Goal: Task Accomplishment & Management: Manage account settings

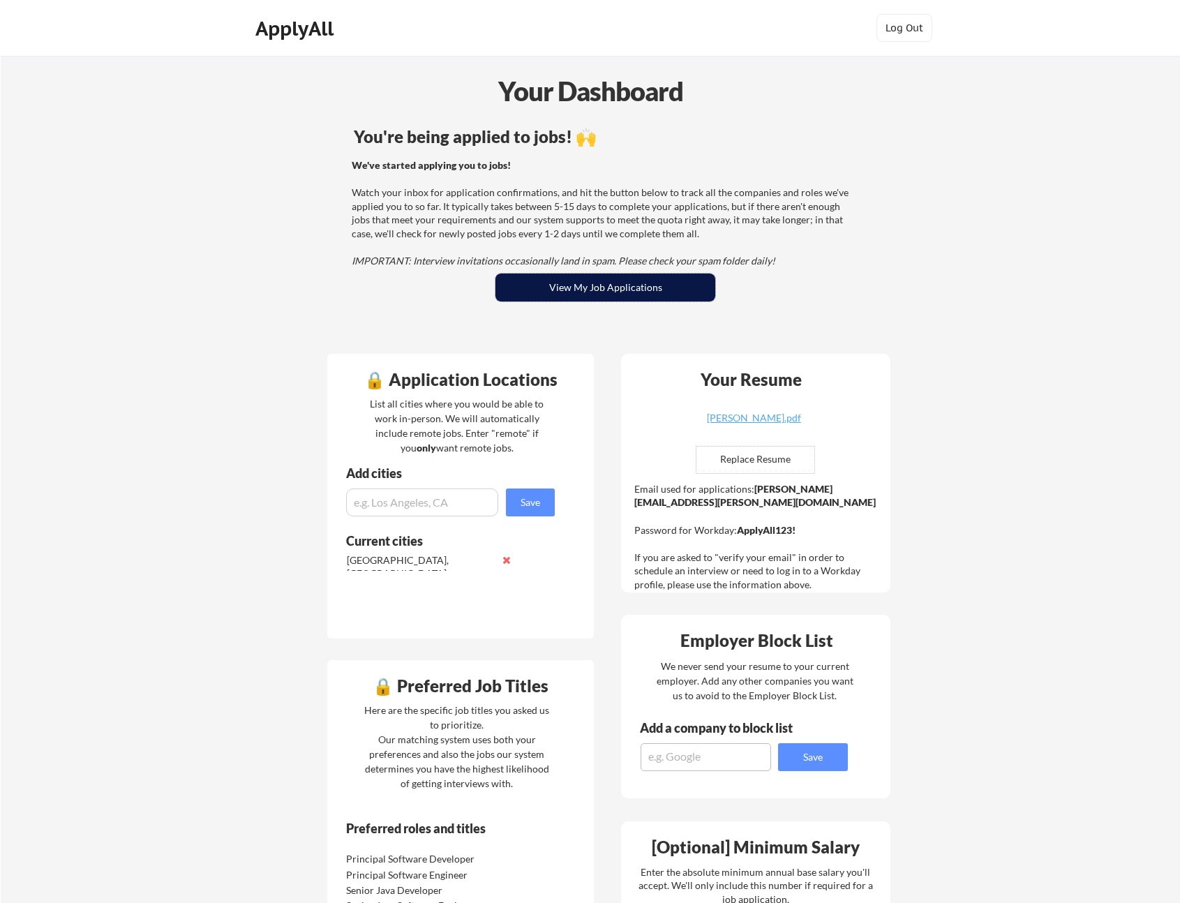
click at [575, 292] on button "View My Job Applications" at bounding box center [606, 288] width 220 height 28
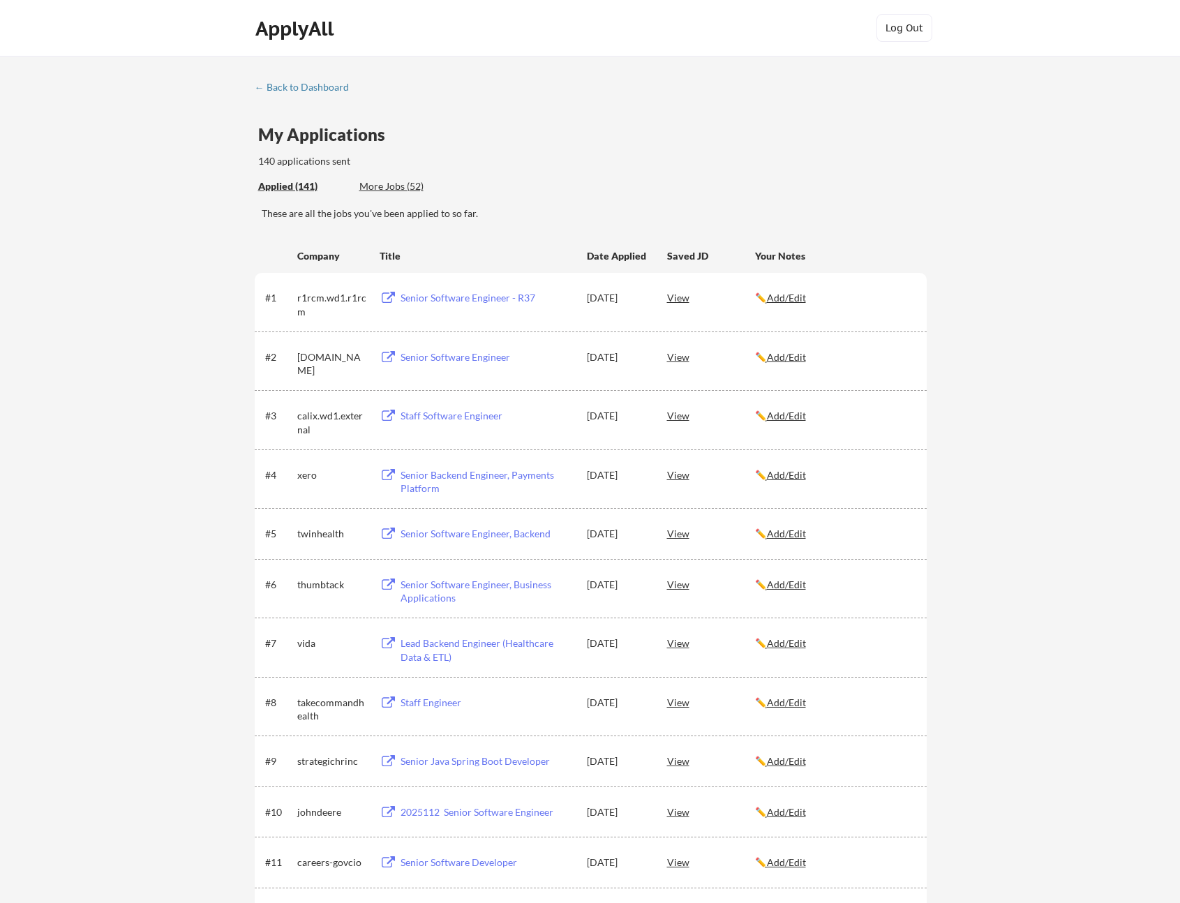
scroll to position [36, 0]
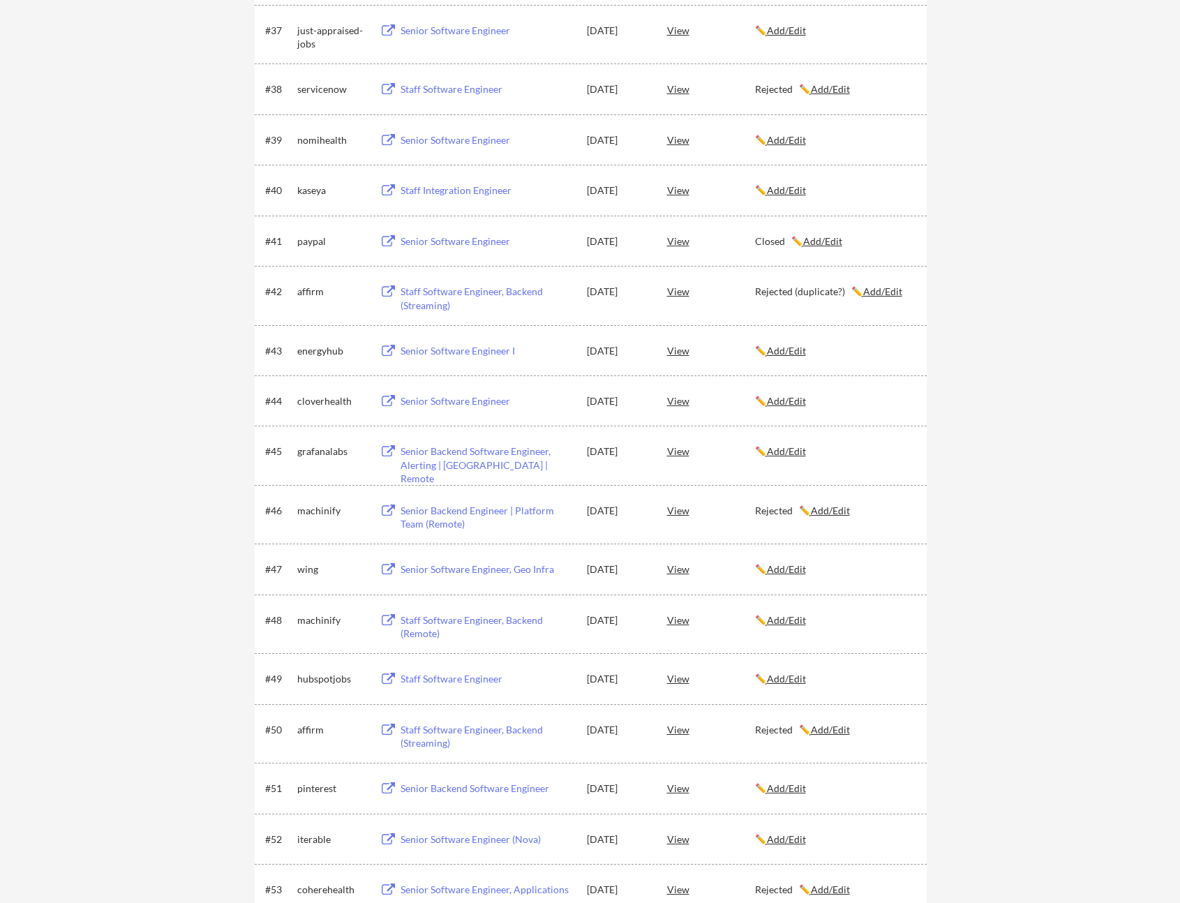
click at [790, 452] on u "Add/Edit" at bounding box center [786, 451] width 39 height 12
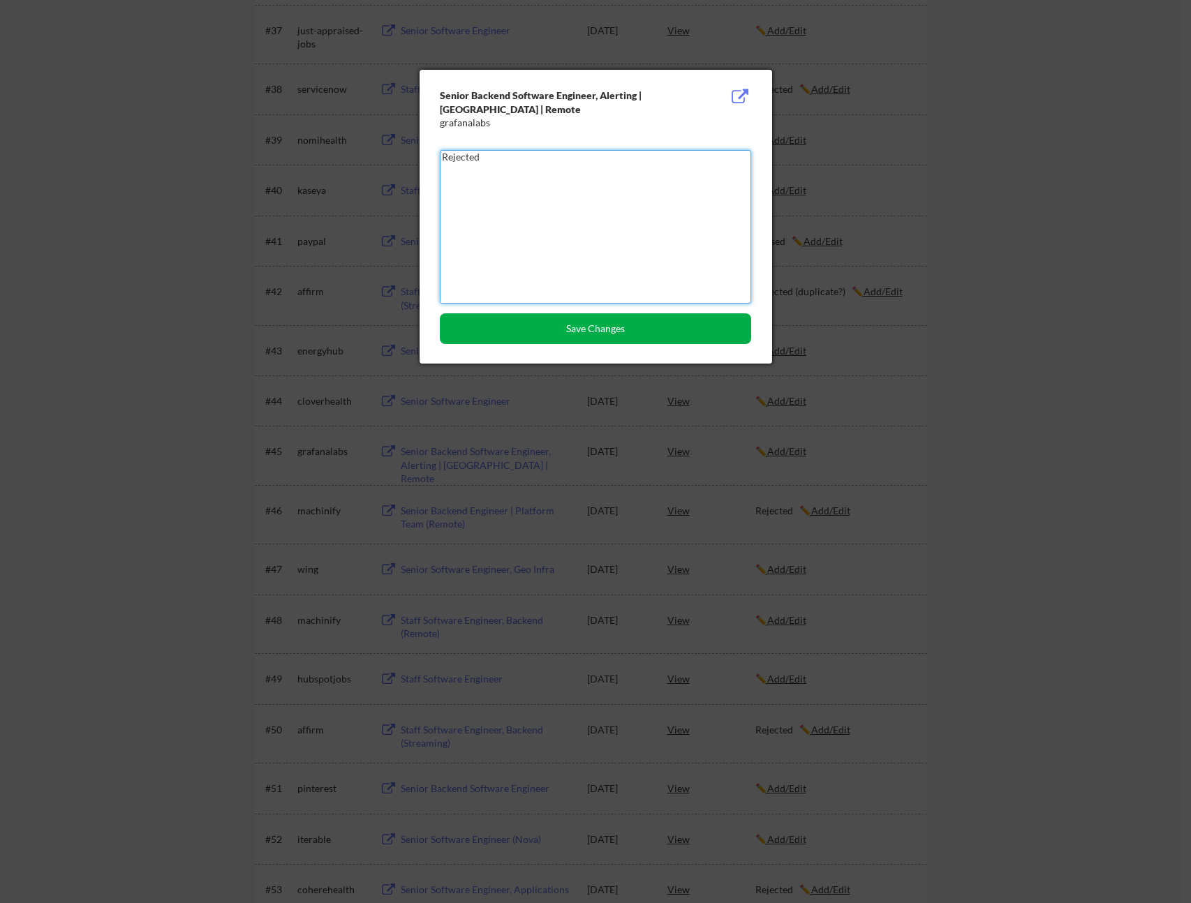
type textarea "Rejected"
click at [613, 340] on button "Save Changes" at bounding box center [595, 328] width 311 height 31
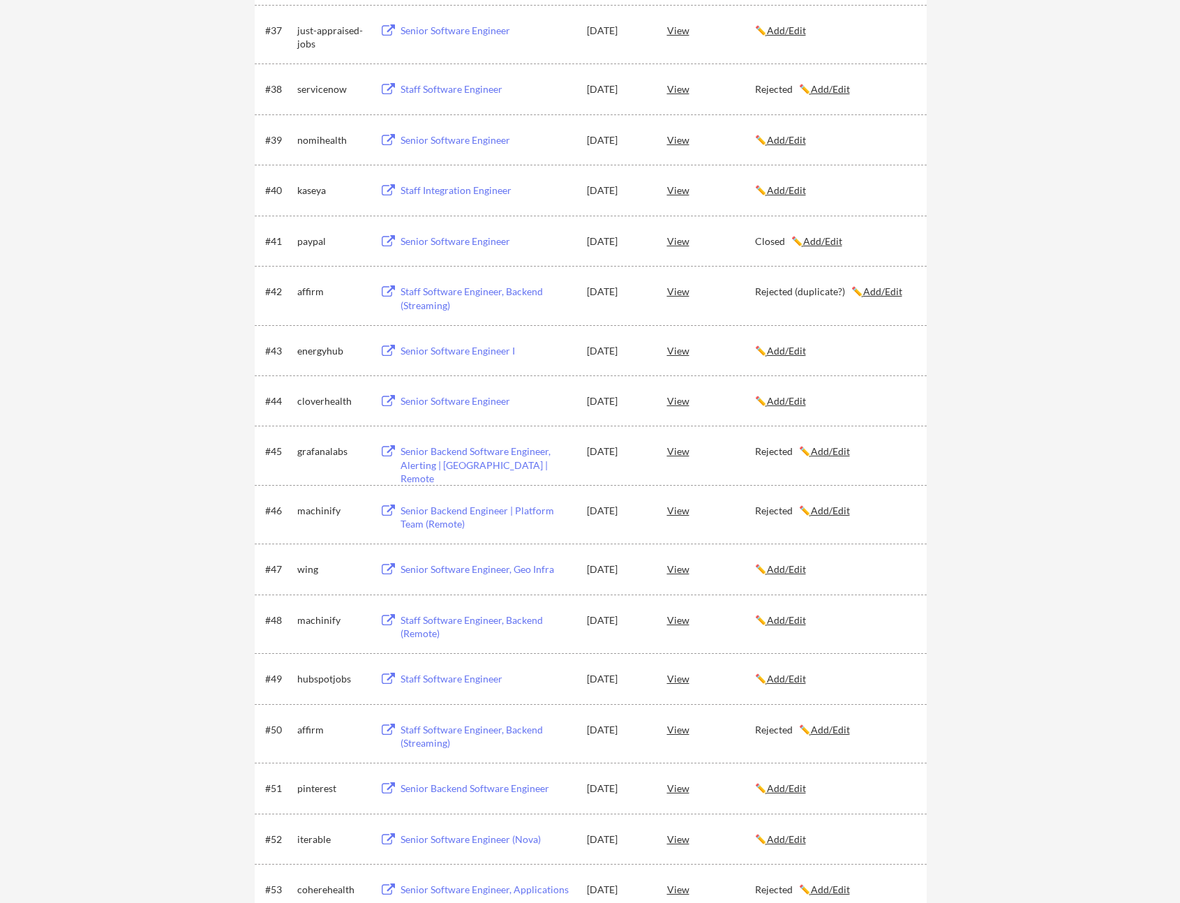
scroll to position [82, 0]
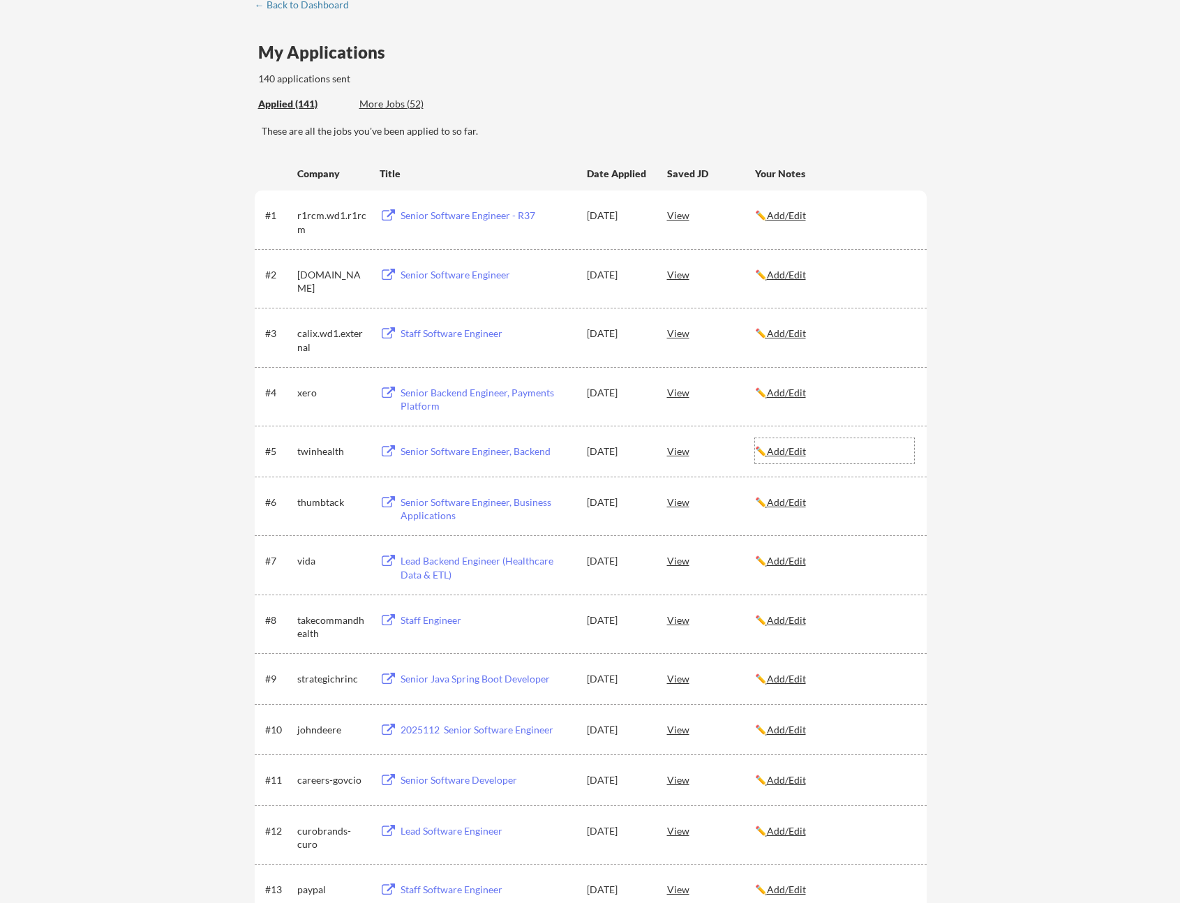
click at [803, 452] on u "Add/Edit" at bounding box center [786, 451] width 39 height 12
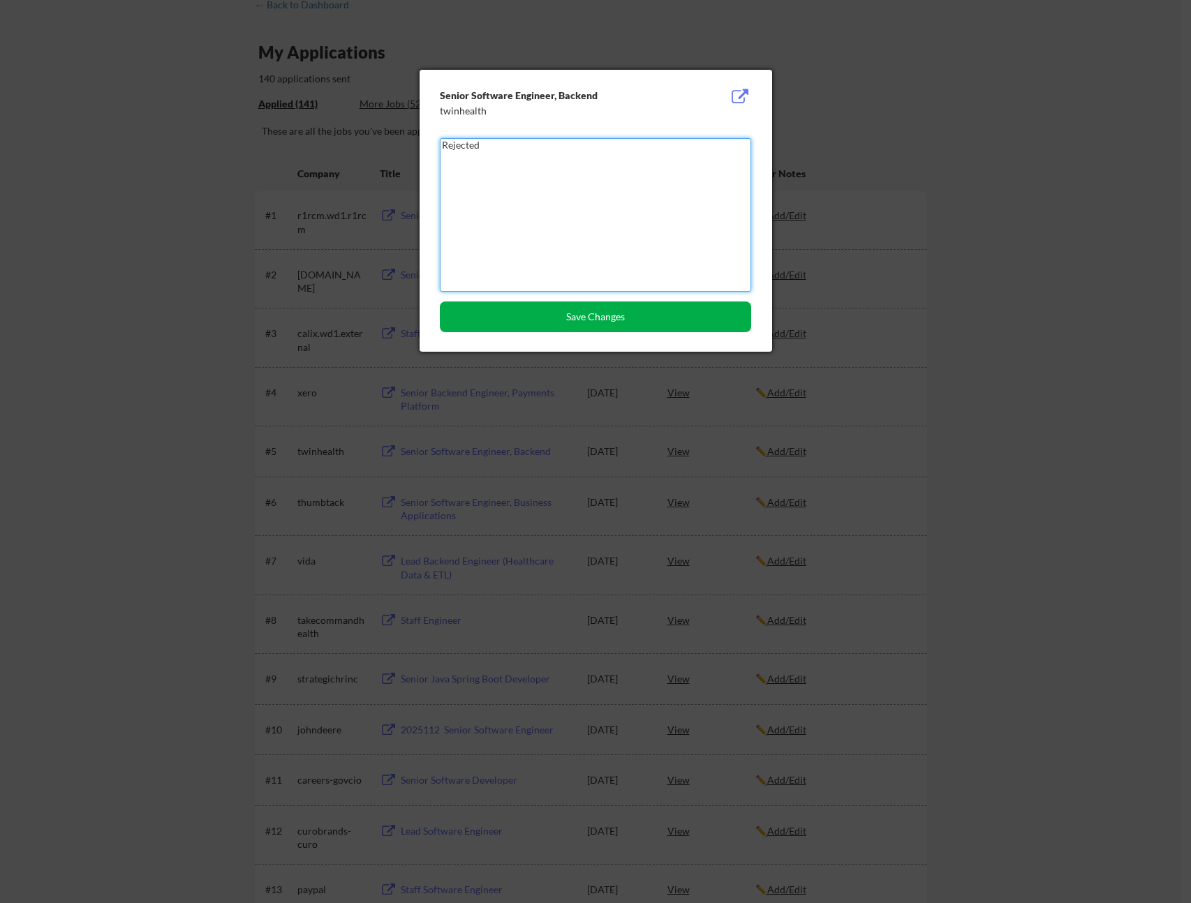
type textarea "Rejected"
click at [593, 327] on button "Save Changes" at bounding box center [595, 317] width 311 height 31
